Goal: Go to known website: Go to known website

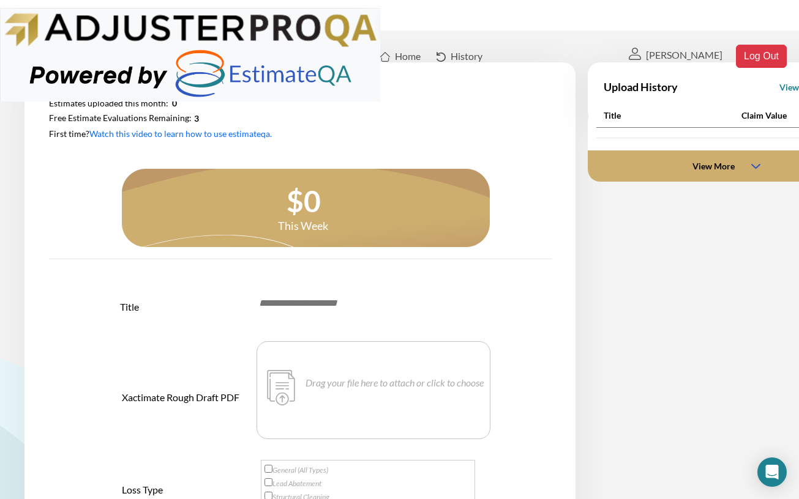
click at [380, 52] on img at bounding box center [385, 57] width 10 height 10
